Goal: Check status

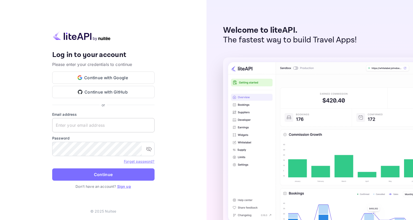
click at [102, 125] on input "text" at bounding box center [103, 125] width 102 height 14
paste input "[EMAIL_ADDRESS][DOMAIN_NAME]"
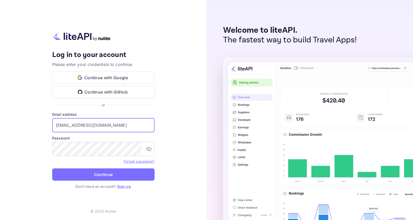
type input "[EMAIL_ADDRESS][DOMAIN_NAME]"
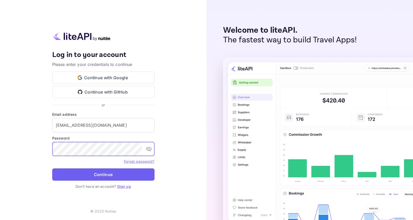
click at [119, 174] on button "Continue" at bounding box center [103, 175] width 102 height 12
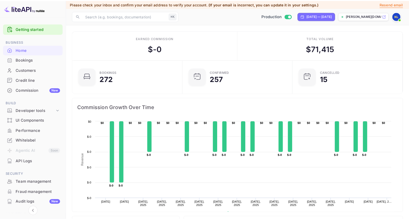
scroll to position [4, 4]
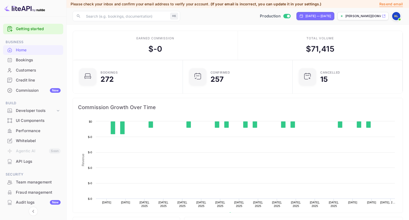
scroll to position [79, 103]
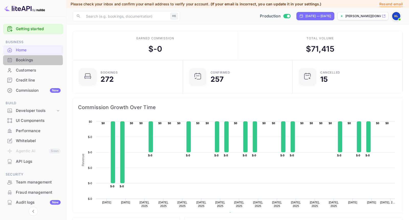
click at [30, 61] on div "Bookings" at bounding box center [38, 60] width 45 height 6
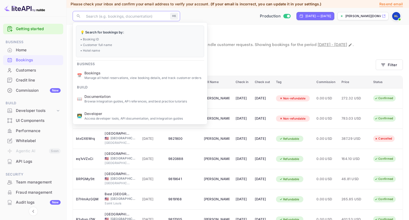
click at [131, 19] on input "text" at bounding box center [126, 16] width 86 height 10
paste input "M251006500418"
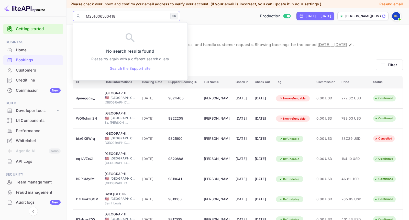
type input "M251006500418"
click at [224, 62] on div "Bookings Amendment requests" at bounding box center [224, 63] width 303 height 9
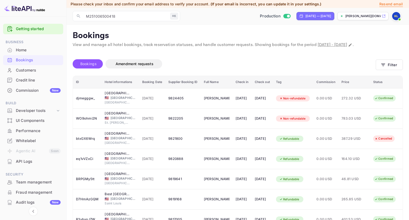
click at [95, 65] on span "Bookings" at bounding box center [88, 64] width 16 height 4
click at [395, 64] on button "Filter" at bounding box center [389, 65] width 27 height 10
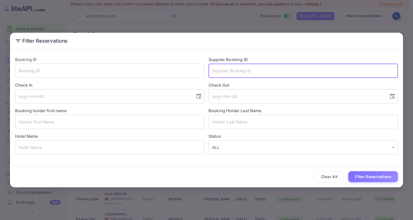
click at [257, 70] on input "text" at bounding box center [303, 71] width 189 height 14
paste input "M251006500418"
type input "M251006500418"
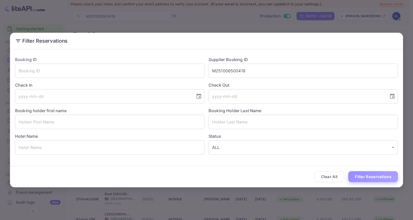
click at [373, 175] on button "Filter Reservations" at bounding box center [374, 177] width 50 height 11
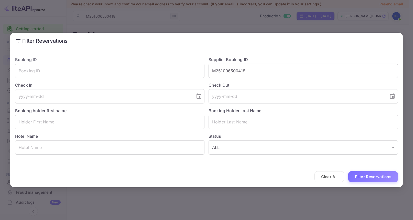
click at [212, 71] on input "M251006500418" at bounding box center [303, 71] width 189 height 14
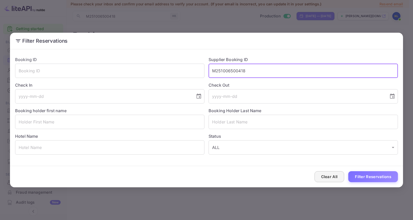
click at [328, 178] on button "Clear All" at bounding box center [330, 177] width 30 height 11
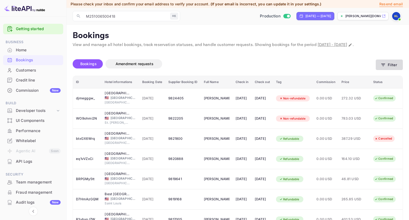
click at [383, 67] on icon "button" at bounding box center [383, 64] width 5 height 5
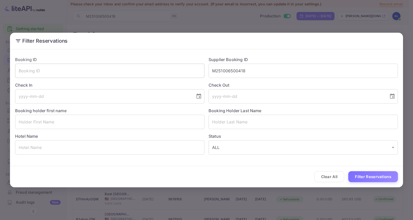
click at [90, 72] on input "text" at bounding box center [109, 71] width 189 height 14
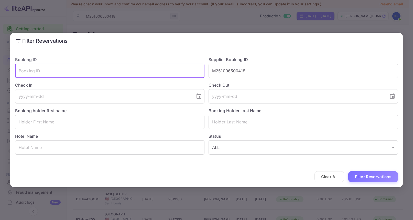
paste input "M251006500418"
type input "M251006500418"
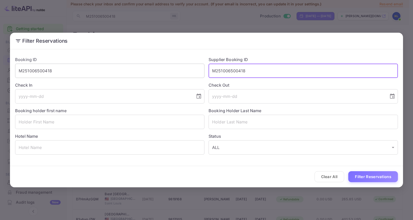
drag, startPoint x: 249, startPoint y: 73, endPoint x: 190, endPoint y: 71, distance: 58.7
click at [190, 71] on div "Booking ID M251006500418 ​ Supplier Booking ID M251006500418 ​ Check In ​ Check…" at bounding box center [204, 103] width 387 height 102
click at [366, 176] on button "Filter Reservations" at bounding box center [374, 177] width 50 height 11
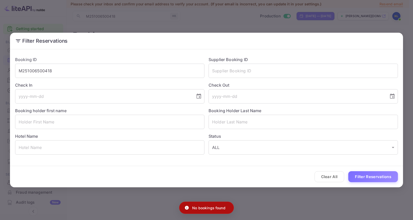
click at [17, 39] on icon at bounding box center [18, 40] width 5 height 3
click at [19, 41] on icon at bounding box center [18, 41] width 6 height 6
click at [335, 178] on button "Clear All" at bounding box center [330, 177] width 30 height 11
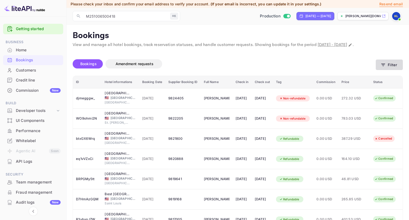
click at [401, 64] on button "Filter" at bounding box center [389, 65] width 27 height 10
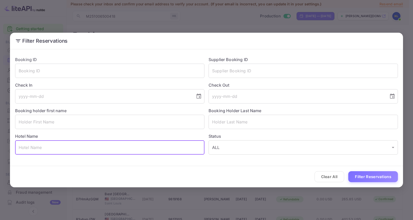
click at [58, 148] on input "text" at bounding box center [109, 148] width 189 height 14
paste input "DoubleTree by [PERSON_NAME]"
type input "DoubleTree by [PERSON_NAME]"
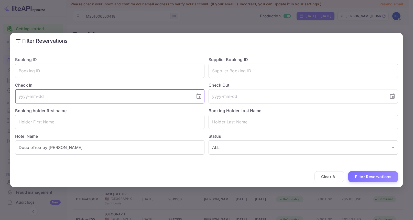
click at [24, 98] on input "tel" at bounding box center [103, 96] width 177 height 14
click at [199, 96] on icon "Choose date" at bounding box center [199, 96] width 6 height 6
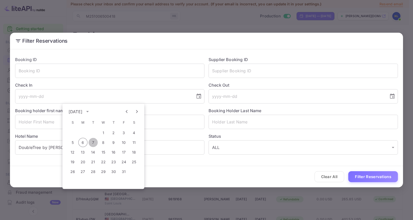
click at [91, 143] on button "7" at bounding box center [93, 142] width 9 height 9
type input "[DATE]"
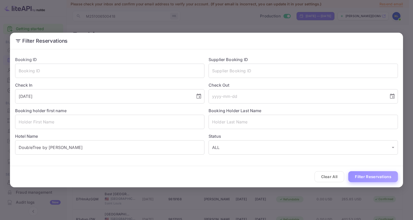
click at [375, 178] on button "Filter Reservations" at bounding box center [374, 177] width 50 height 11
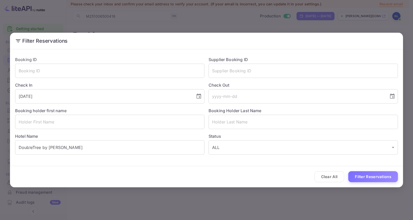
click at [229, 200] on div "Filter Reservations Booking ID ​ Supplier Booking ID ​ Check In [DATE] ​ Check …" at bounding box center [206, 110] width 413 height 220
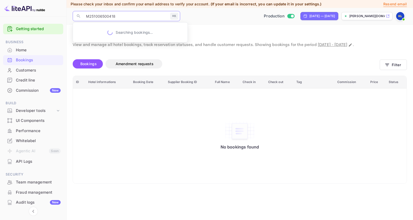
drag, startPoint x: 128, startPoint y: 18, endPoint x: 60, endPoint y: 17, distance: 67.4
click at [60, 17] on div "Getting started Business Home Bookings Customers Credit line Commission New Bui…" at bounding box center [206, 110] width 413 height 220
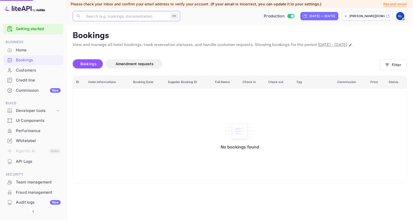
click at [99, 77] on p "Manage all hotel reservations, view booking details, and track customer orders" at bounding box center [144, 78] width 119 height 5
click at [397, 63] on button "Filter" at bounding box center [393, 65] width 27 height 10
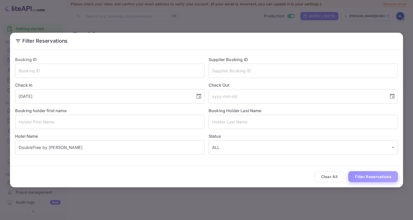
click at [375, 179] on button "Filter Reservations" at bounding box center [374, 177] width 50 height 11
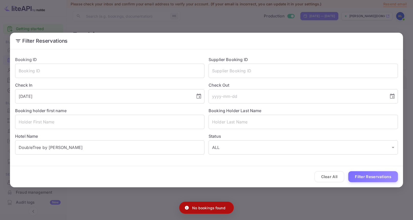
click at [270, 198] on div "Filter Reservations Booking ID ​ Supplier Booking ID ​ Check In [DATE] ​ Check …" at bounding box center [206, 110] width 413 height 220
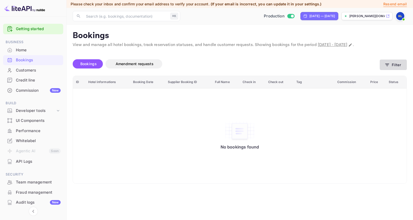
click at [390, 66] on icon "button" at bounding box center [387, 64] width 5 height 5
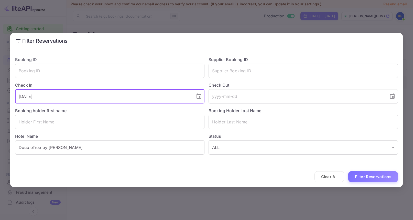
click at [175, 98] on input "[DATE]" at bounding box center [103, 96] width 177 height 14
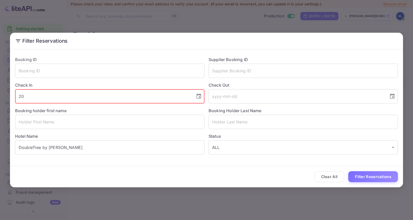
type input "2"
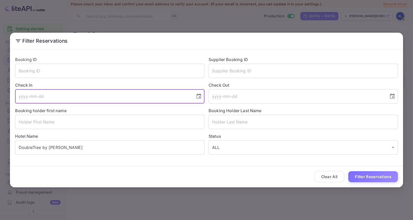
click at [203, 170] on div "Clear All Filter Reservations" at bounding box center [206, 176] width 393 height 21
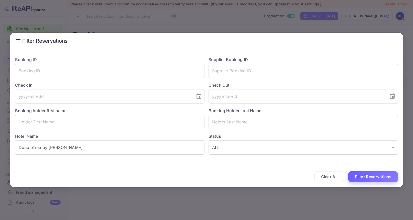
click at [371, 177] on button "Filter Reservations" at bounding box center [374, 177] width 50 height 11
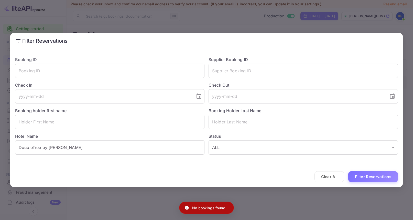
click at [289, 200] on div "Filter Reservations Booking ID ​ Supplier Booking ID ​ Check In ​ Check Out ​ B…" at bounding box center [206, 110] width 413 height 220
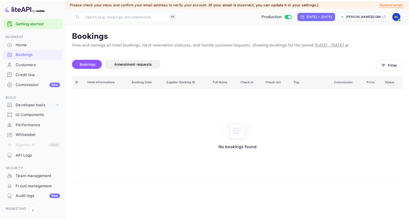
scroll to position [4, 0]
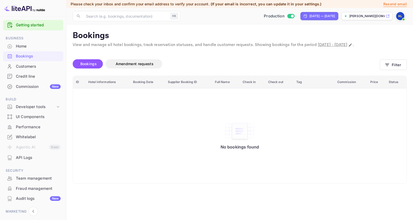
click at [25, 46] on div "Home" at bounding box center [38, 47] width 45 height 6
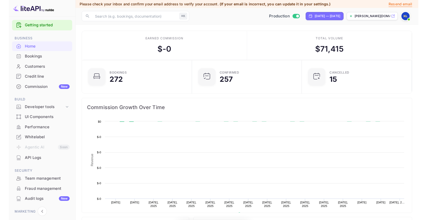
scroll to position [79, 103]
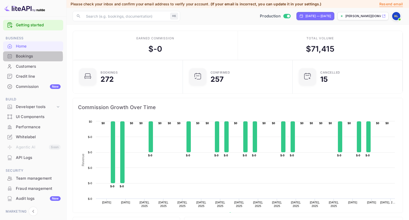
click at [25, 57] on div "Bookings" at bounding box center [38, 57] width 45 height 6
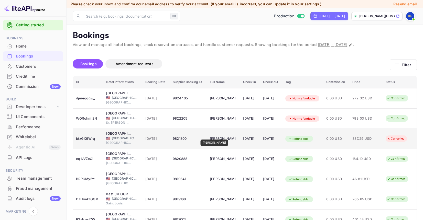
click at [212, 136] on div "[PERSON_NAME]" at bounding box center [223, 139] width 26 height 8
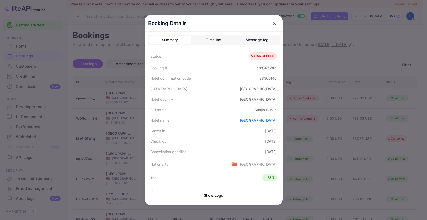
click at [215, 194] on button "Show Logs" at bounding box center [214, 196] width 124 height 11
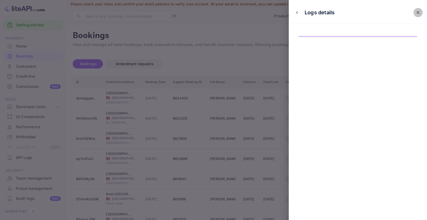
click at [409, 11] on icon "close" at bounding box center [418, 12] width 5 height 5
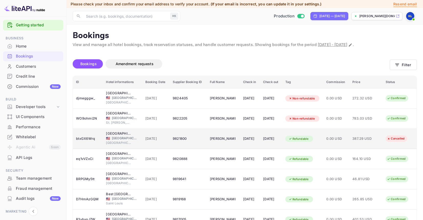
click at [259, 137] on td "[DATE]" at bounding box center [250, 139] width 20 height 20
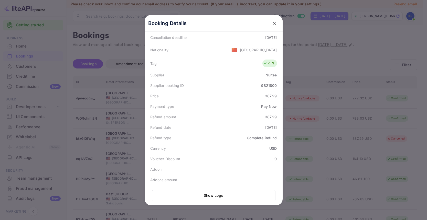
scroll to position [126, 0]
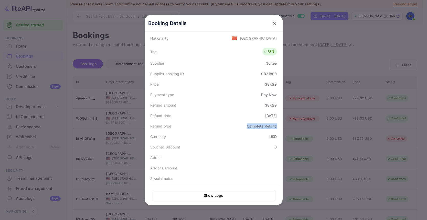
drag, startPoint x: 245, startPoint y: 127, endPoint x: 275, endPoint y: 129, distance: 30.0
click at [275, 129] on div "Complete Refund" at bounding box center [262, 126] width 30 height 5
copy div "Complete Refund"
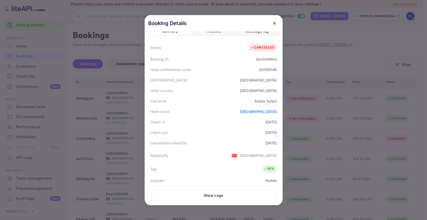
scroll to position [0, 0]
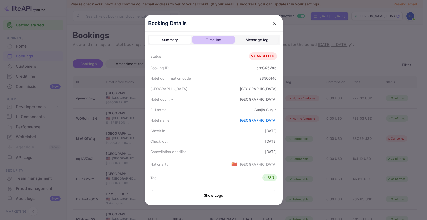
click at [212, 41] on div "Timeline" at bounding box center [213, 40] width 15 height 6
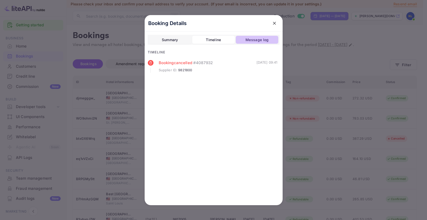
click at [263, 38] on div "Message log" at bounding box center [257, 40] width 23 height 6
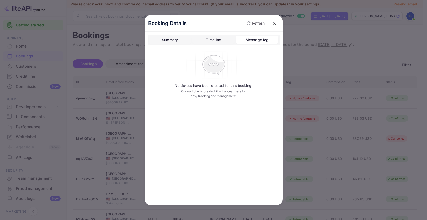
click at [219, 40] on div "Timeline" at bounding box center [213, 40] width 15 height 6
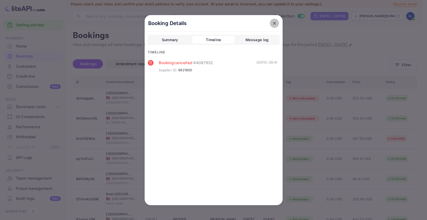
click at [274, 23] on icon "close" at bounding box center [274, 23] width 5 height 5
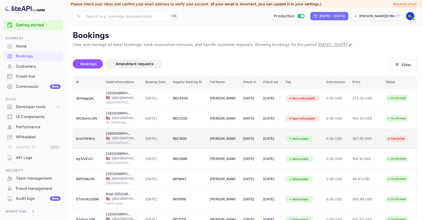
click at [355, 138] on td "387.29 USD" at bounding box center [366, 139] width 33 height 20
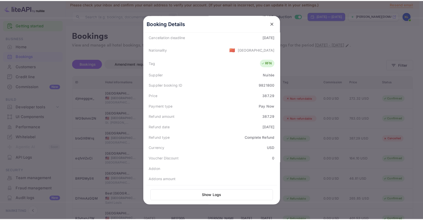
scroll to position [126, 0]
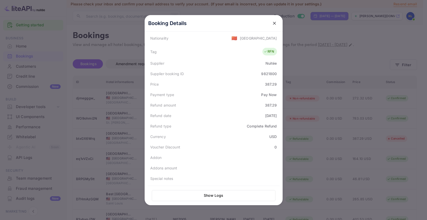
click at [218, 196] on button "Show Logs" at bounding box center [214, 196] width 124 height 11
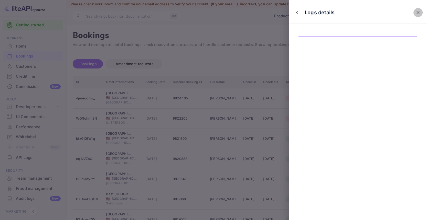
click at [409, 12] on icon "close" at bounding box center [418, 12] width 5 height 5
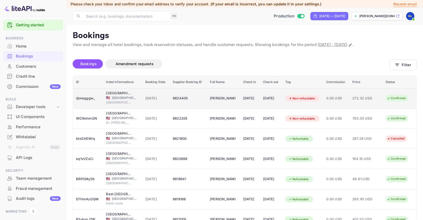
scroll to position [82, 0]
